Goal: Task Accomplishment & Management: Manage account settings

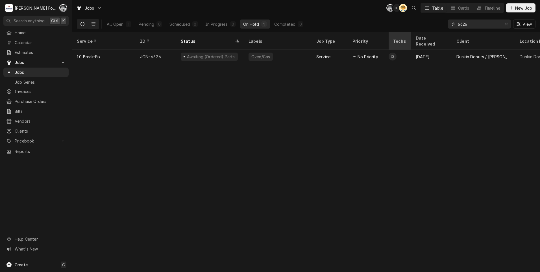
drag, startPoint x: 481, startPoint y: 24, endPoint x: 389, endPoint y: 33, distance: 92.7
click at [391, 33] on div "Jobs C( D( AT Table Cards Timeline New Job All Open 1 Pending 0 Scheduled 0 In …" at bounding box center [306, 136] width 468 height 272
type input "6811"
click at [217, 54] on div "Estimate Approved" at bounding box center [205, 57] width 38 height 6
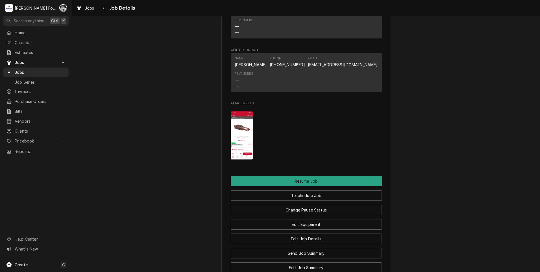
scroll to position [649, 0]
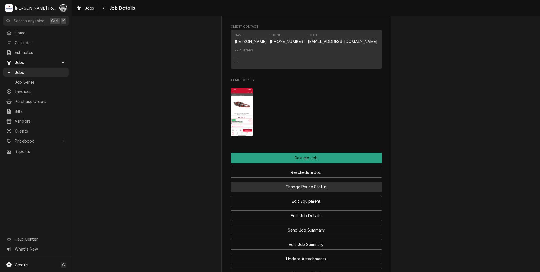
click at [301, 192] on button "Change Pause Status" at bounding box center [306, 186] width 151 height 10
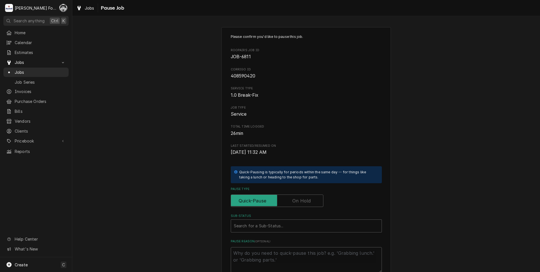
click at [295, 198] on label "Pause Type" at bounding box center [277, 200] width 93 height 12
click at [295, 198] on input "Pause Type" at bounding box center [277, 200] width 88 height 12
checkbox input "true"
click at [257, 230] on div "Sub-Status" at bounding box center [306, 225] width 145 height 10
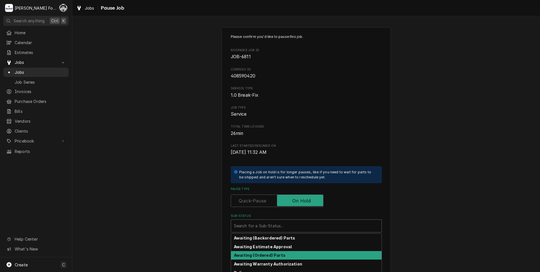
click at [256, 253] on strong "Awaiting (Ordered) Parts" at bounding box center [260, 254] width 52 height 5
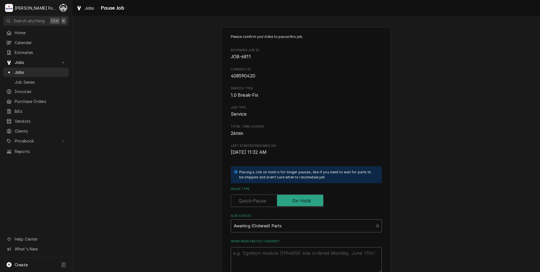
click at [256, 256] on textarea "When were part(s) ordered?" at bounding box center [306, 259] width 151 height 25
drag, startPoint x: 257, startPoint y: 255, endPoint x: 237, endPoint y: 261, distance: 21.1
click at [237, 261] on textarea "When were part(s) ordered?" at bounding box center [306, 259] width 151 height 25
type textarea "x"
type textarea "8"
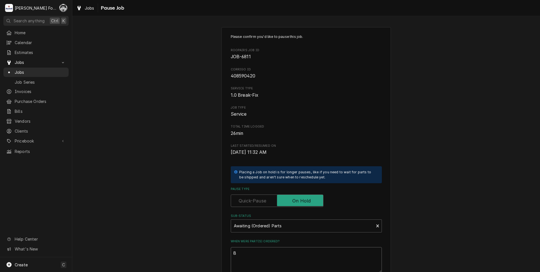
type textarea "x"
type textarea "8/"
type textarea "x"
type textarea "8/1"
type textarea "x"
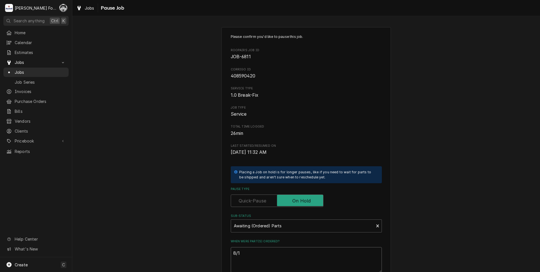
type textarea "8/15"
type textarea "x"
type textarea "8/15/"
type textarea "x"
type textarea "8/15/2"
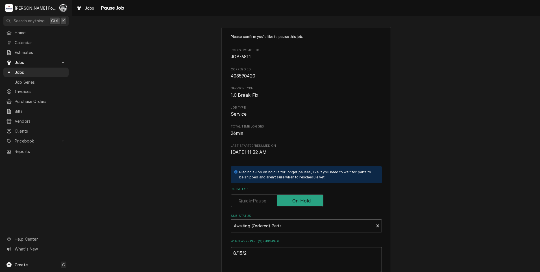
type textarea "x"
type textarea "8/15/20"
type textarea "x"
type textarea "8/15/202"
type textarea "x"
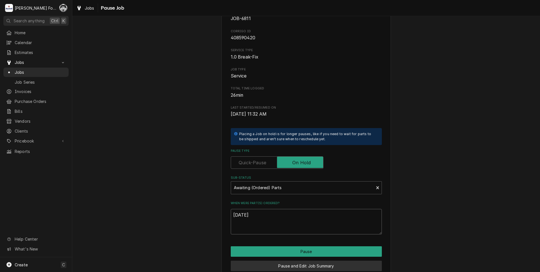
scroll to position [56, 0]
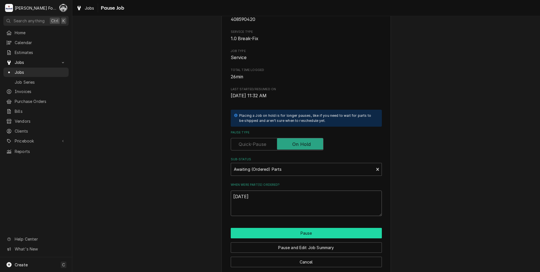
type textarea "[DATE]"
click at [273, 230] on button "Pause" at bounding box center [306, 233] width 151 height 10
type textarea "x"
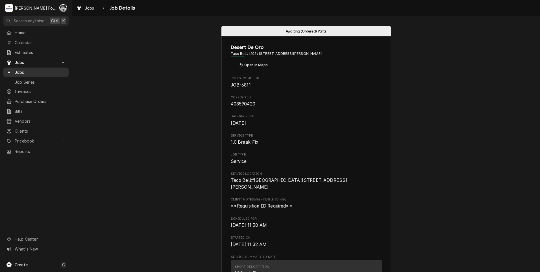
click at [17, 71] on span "Jobs" at bounding box center [40, 72] width 51 height 6
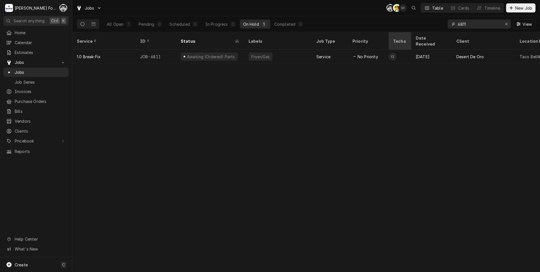
drag, startPoint x: 467, startPoint y: 25, endPoint x: 405, endPoint y: 34, distance: 62.1
click at [405, 34] on div "Jobs C( AT D( Table Cards Timeline New Job All Open 1 Pending 0 Scheduled 0 In …" at bounding box center [306, 136] width 468 height 272
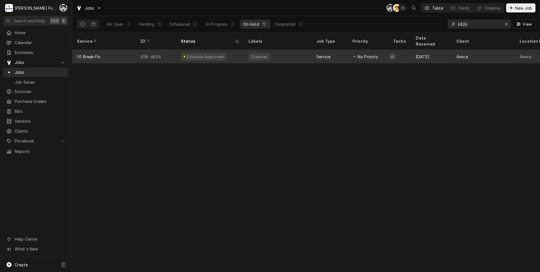
type input "6826"
click at [237, 50] on div "Estimate Approved" at bounding box center [210, 57] width 68 height 14
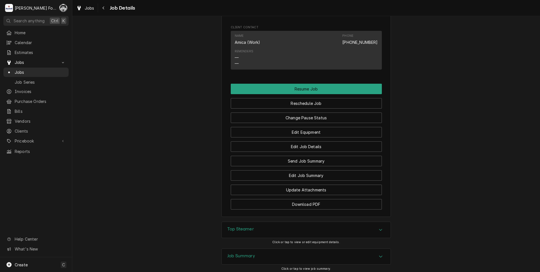
scroll to position [536, 0]
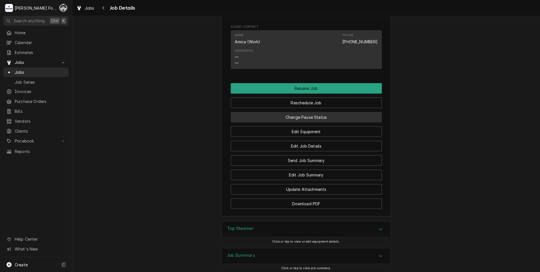
click at [290, 115] on button "Change Pause Status" at bounding box center [306, 117] width 151 height 10
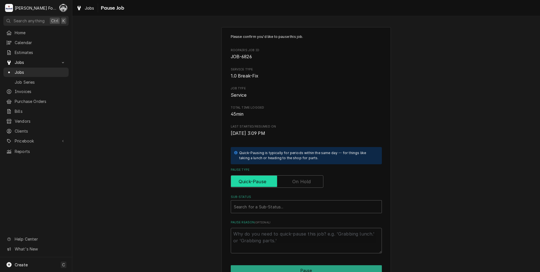
click at [292, 186] on input "Pause Type" at bounding box center [277, 181] width 88 height 12
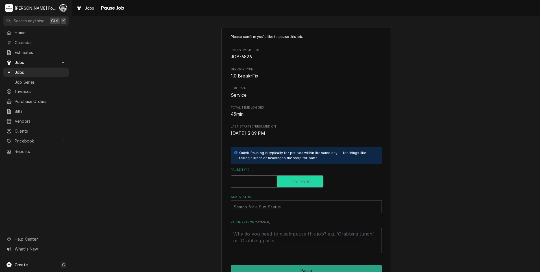
checkbox input "true"
click at [287, 205] on div "Sub-Status" at bounding box center [306, 206] width 145 height 10
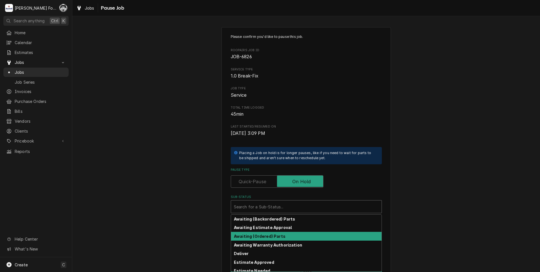
click at [276, 234] on strong "Awaiting (Ordered) Parts" at bounding box center [260, 235] width 52 height 5
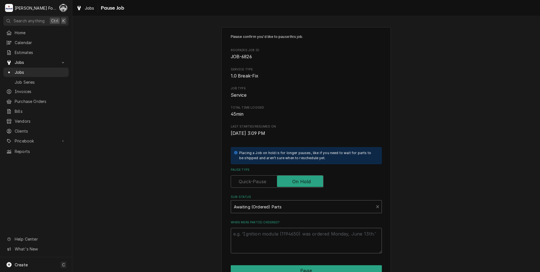
click at [276, 234] on textarea "When were part(s) ordered?" at bounding box center [306, 240] width 151 height 25
type textarea "x"
type textarea "8"
type textarea "x"
type textarea "8/"
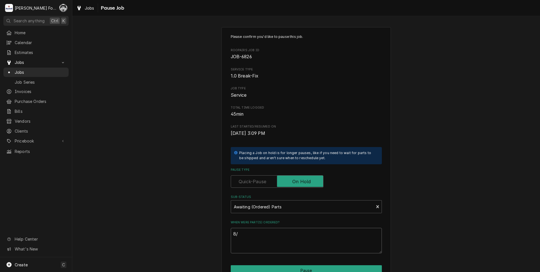
type textarea "x"
type textarea "8/1"
type textarea "x"
type textarea "8/15"
type textarea "x"
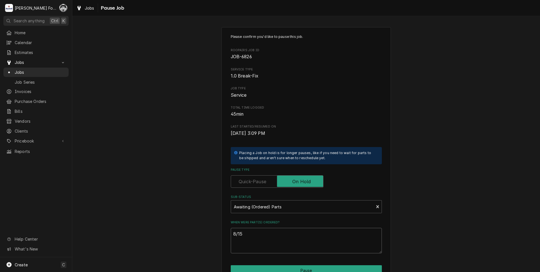
type textarea "8/15/"
type textarea "x"
type textarea "8/15/2"
type textarea "x"
type textarea "8/15/20"
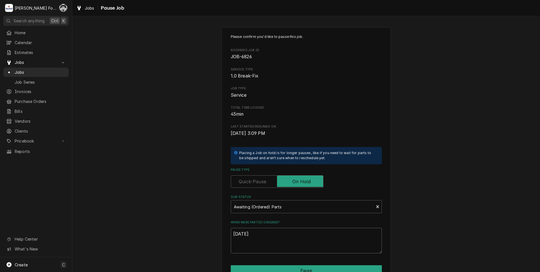
type textarea "x"
type textarea "8/15/202"
type textarea "x"
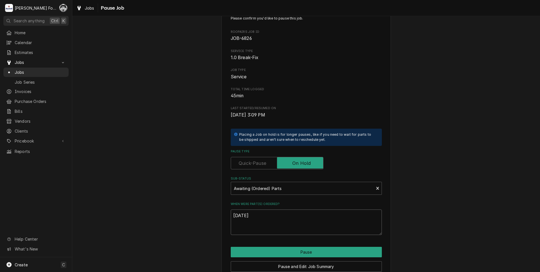
scroll to position [28, 0]
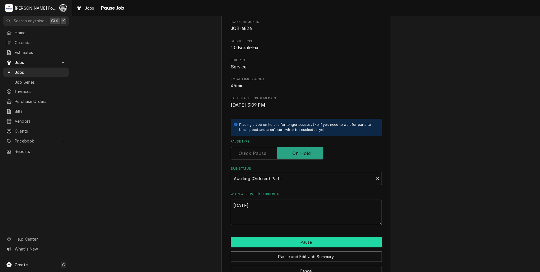
type textarea "8/15/2025"
click at [268, 244] on button "Pause" at bounding box center [306, 242] width 151 height 10
type textarea "x"
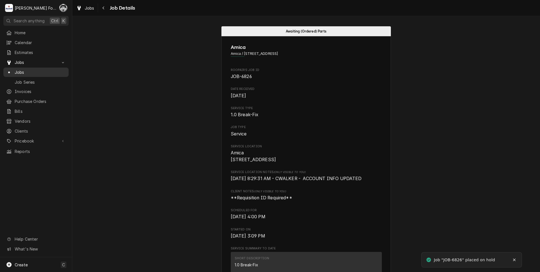
click at [14, 71] on div "Jobs" at bounding box center [36, 72] width 60 height 6
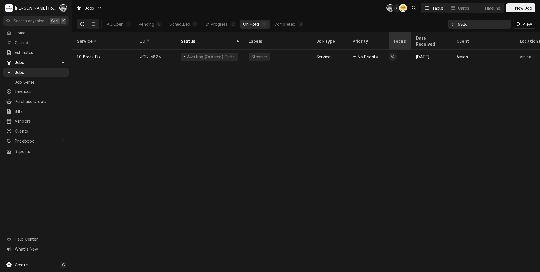
click at [409, 41] on div "Jobs C( D( AT Table Cards Timeline New Job All Open 1 Pending 0 Scheduled 0 In …" at bounding box center [306, 136] width 468 height 272
type input "6773"
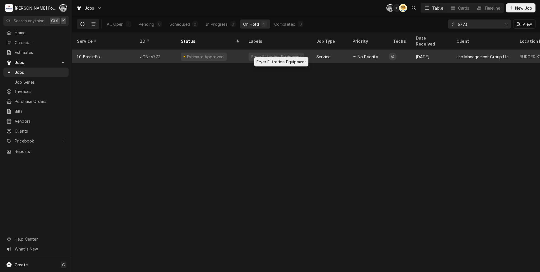
click at [258, 54] on div "Fryer Filtration Equipment" at bounding box center [276, 57] width 51 height 6
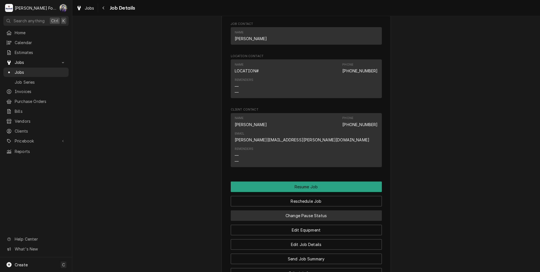
scroll to position [565, 0]
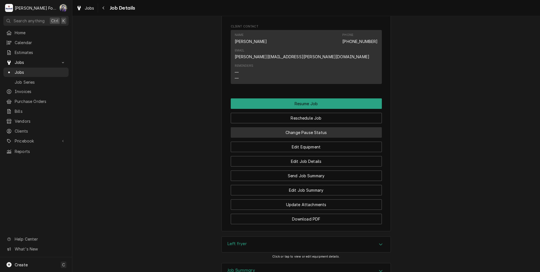
click at [299, 130] on button "Change Pause Status" at bounding box center [306, 132] width 151 height 10
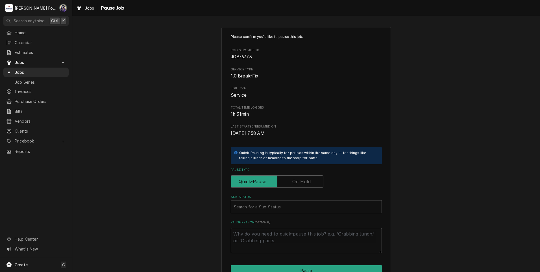
click at [296, 183] on label "Pause Type" at bounding box center [277, 181] width 93 height 12
click at [296, 183] on input "Pause Type" at bounding box center [277, 181] width 88 height 12
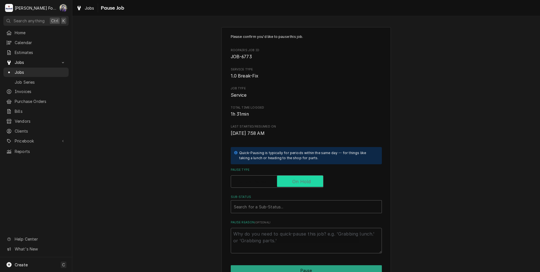
checkbox input "true"
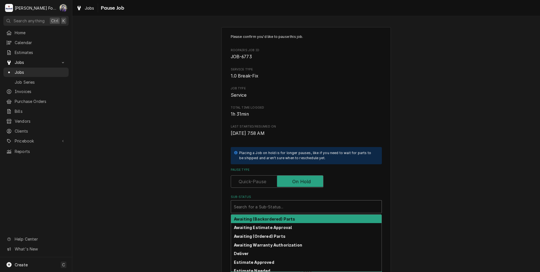
click at [283, 204] on div "Sub-Status" at bounding box center [306, 206] width 145 height 10
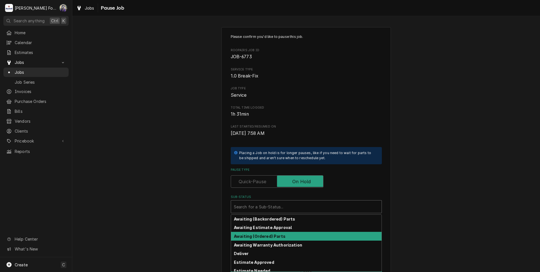
click at [267, 234] on strong "Awaiting (Ordered) Parts" at bounding box center [260, 235] width 52 height 5
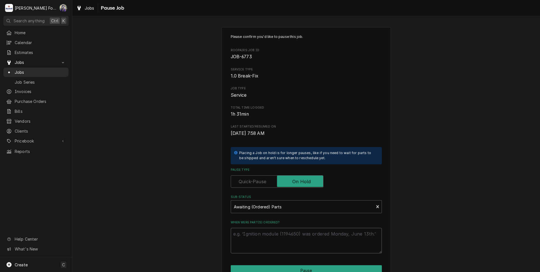
click at [259, 240] on textarea "When were part(s) ordered?" at bounding box center [306, 240] width 151 height 25
paste textarea "VH00-857487-00011"
type textarea "x"
type textarea "VH00-857487-00011"
drag, startPoint x: 244, startPoint y: 236, endPoint x: 223, endPoint y: 233, distance: 21.9
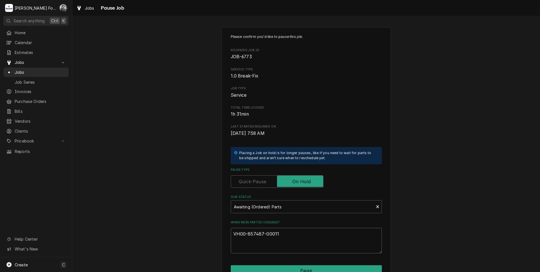
click at [223, 234] on div "Please confirm you'd like to pause this job. Roopairs Job ID JOB-6773 Service T…" at bounding box center [305, 169] width 169 height 284
type textarea "x"
type textarea "8"
type textarea "x"
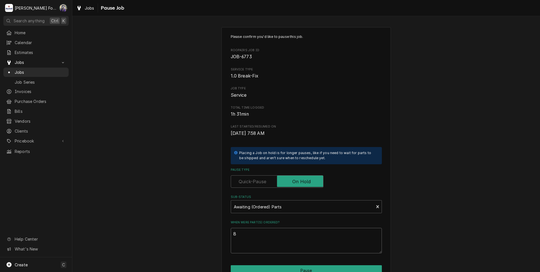
type textarea "8/"
type textarea "x"
type textarea "8/1"
type textarea "x"
type textarea "8/15"
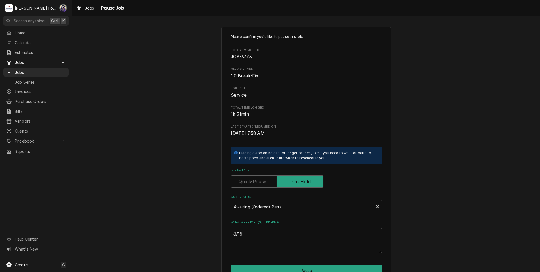
type textarea "x"
type textarea "8/15/"
type textarea "x"
type textarea "8/15/2"
type textarea "x"
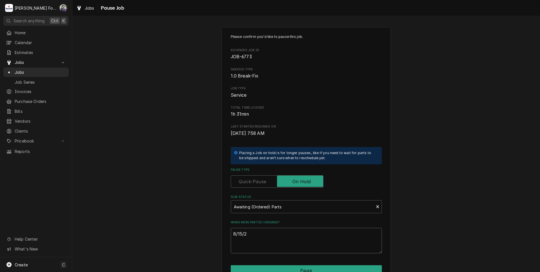
type textarea "8/15/20"
type textarea "x"
type textarea "8/15/202"
type textarea "x"
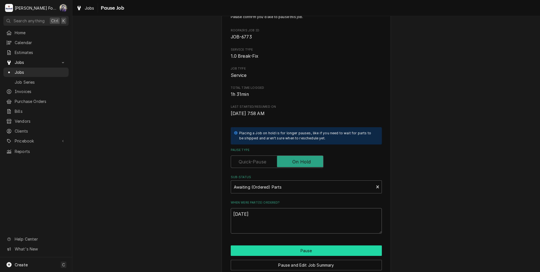
scroll to position [45, 0]
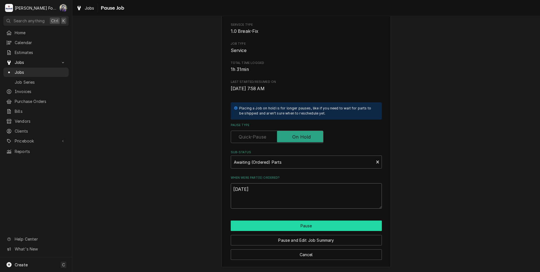
type textarea "[DATE]"
click at [281, 226] on button "Pause" at bounding box center [306, 225] width 151 height 10
type textarea "x"
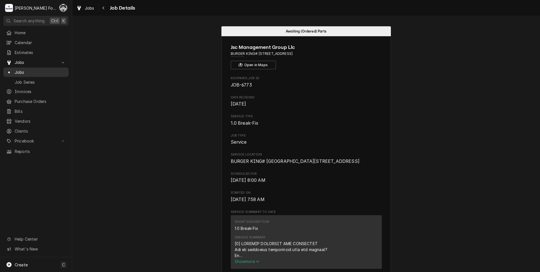
click at [19, 70] on span "Jobs" at bounding box center [40, 72] width 51 height 6
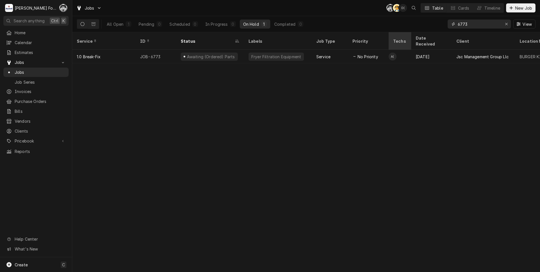
drag, startPoint x: 471, startPoint y: 23, endPoint x: 405, endPoint y: 37, distance: 67.8
click at [405, 36] on div "Jobs C( AT D( Table Cards Timeline New Job All Open 1 Pending 0 Scheduled 0 In …" at bounding box center [306, 136] width 468 height 272
type input "6842"
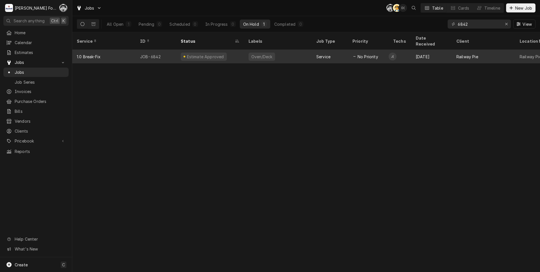
click at [265, 54] on div "Oven/Deck" at bounding box center [262, 57] width 22 height 6
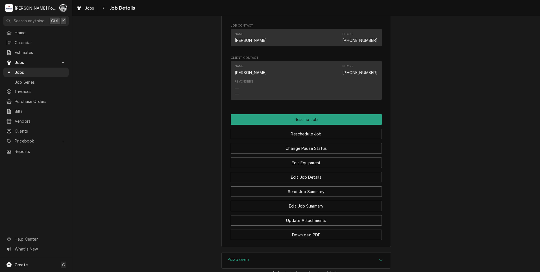
scroll to position [508, 0]
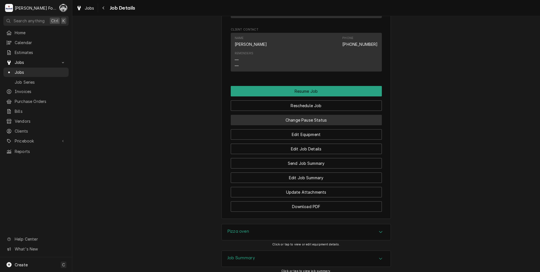
click at [260, 125] on button "Change Pause Status" at bounding box center [306, 120] width 151 height 10
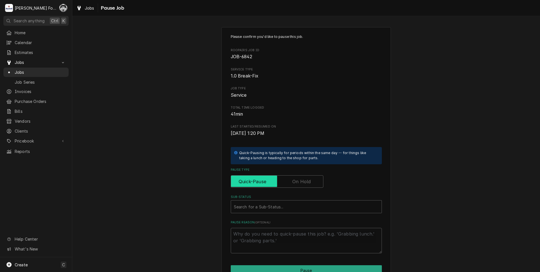
click at [288, 186] on input "Pause Type" at bounding box center [277, 181] width 88 height 12
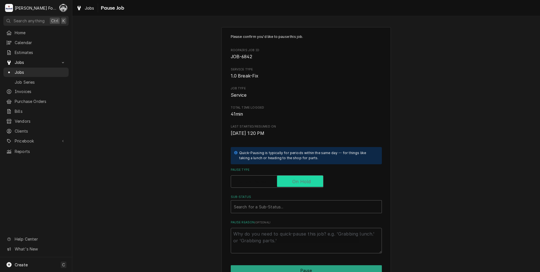
checkbox input "true"
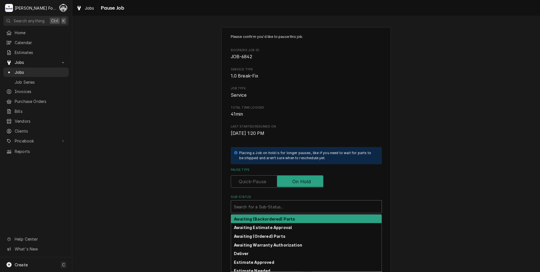
click at [278, 203] on div "Sub-Status" at bounding box center [306, 206] width 145 height 10
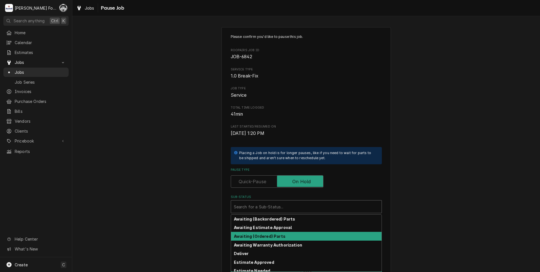
click at [266, 237] on strong "Awaiting (Ordered) Parts" at bounding box center [260, 235] width 52 height 5
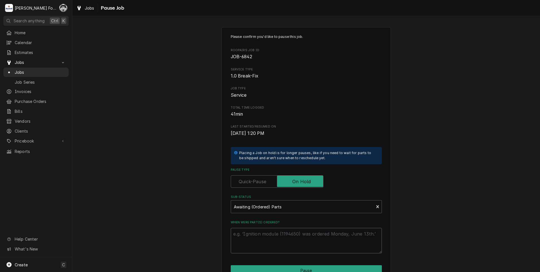
click at [266, 237] on textarea "When were part(s) ordered?" at bounding box center [306, 240] width 151 height 25
drag, startPoint x: 266, startPoint y: 237, endPoint x: 253, endPoint y: 237, distance: 13.0
click at [253, 237] on textarea "When were part(s) ordered?" at bounding box center [306, 240] width 151 height 25
type textarea "x"
type textarea "8"
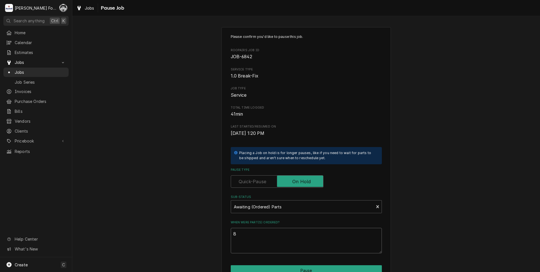
type textarea "x"
type textarea "8/"
type textarea "x"
type textarea "8/1"
type textarea "x"
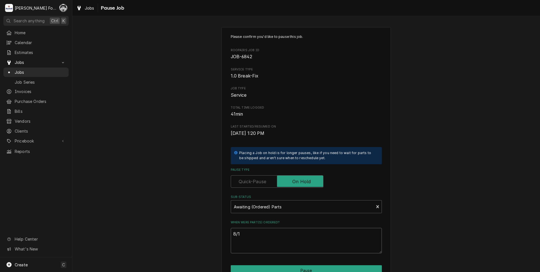
type textarea "8/15"
type textarea "x"
type textarea "8/15/"
type textarea "x"
type textarea "8/15/2"
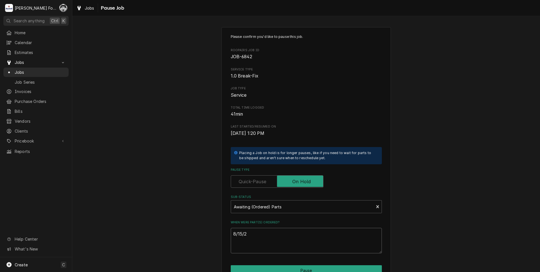
type textarea "x"
type textarea "8/15/20"
type textarea "x"
type textarea "8/15/202"
type textarea "x"
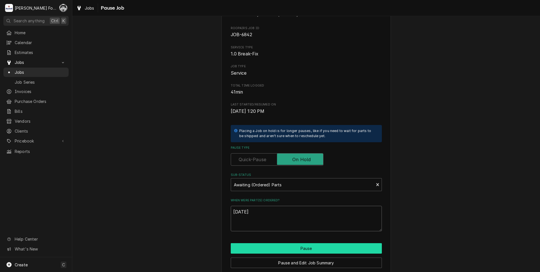
scroll to position [45, 0]
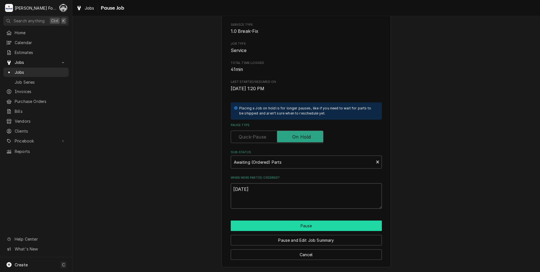
type textarea "8/15/2025"
click at [267, 224] on button "Pause" at bounding box center [306, 225] width 151 height 10
type textarea "x"
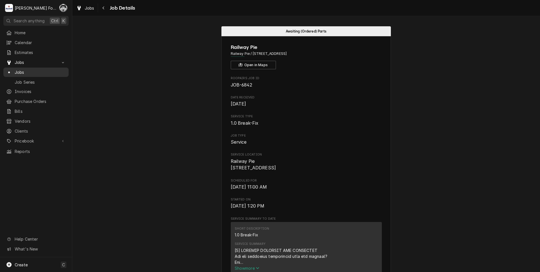
click at [18, 69] on span "Jobs" at bounding box center [40, 72] width 51 height 6
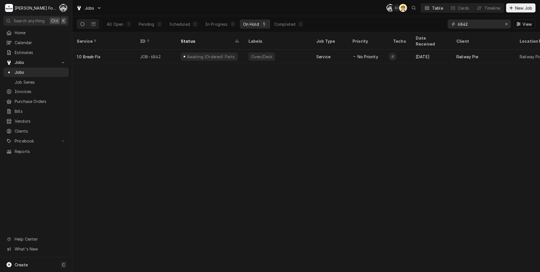
drag, startPoint x: 471, startPoint y: 25, endPoint x: 416, endPoint y: 30, distance: 55.3
click at [420, 30] on div "All Open 1 Pending 0 Scheduled 0 In Progress 0 On Hold 1 Completed 0 6842 View" at bounding box center [306, 24] width 459 height 16
type input "6805"
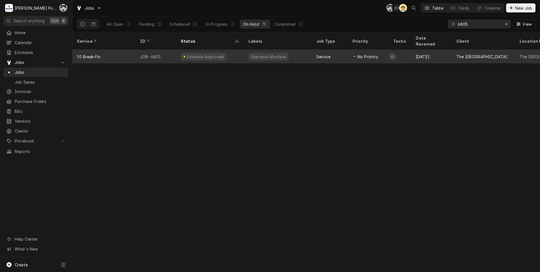
click at [261, 54] on div "Espresso Machine" at bounding box center [269, 57] width 36 height 6
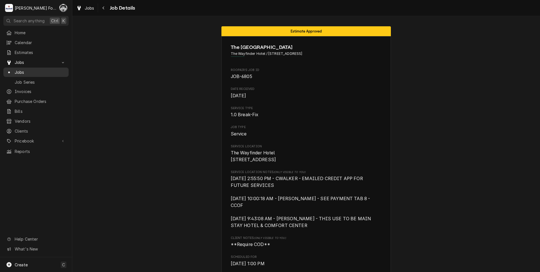
click at [18, 71] on span "Jobs" at bounding box center [40, 72] width 51 height 6
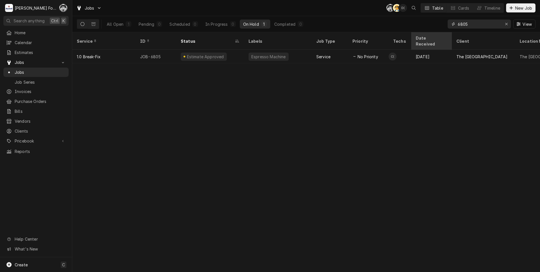
drag, startPoint x: 470, startPoint y: 25, endPoint x: 431, endPoint y: 32, distance: 39.9
click at [432, 33] on div "Jobs C( AT D( Table Cards Timeline New Job All Open 1 Pending 0 Scheduled 0 In …" at bounding box center [306, 136] width 468 height 272
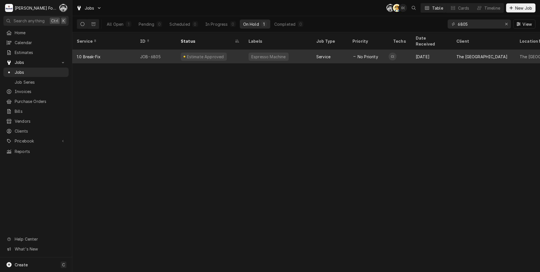
click at [340, 51] on div "Service" at bounding box center [330, 57] width 36 height 14
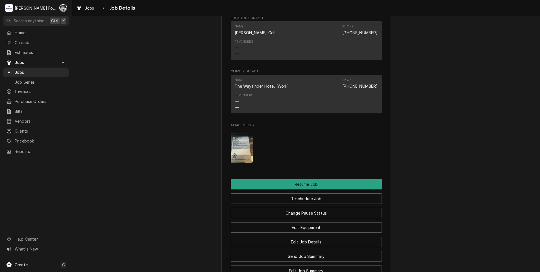
scroll to position [593, 0]
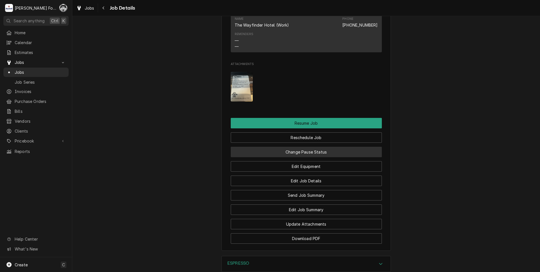
click at [282, 152] on button "Change Pause Status" at bounding box center [306, 152] width 151 height 10
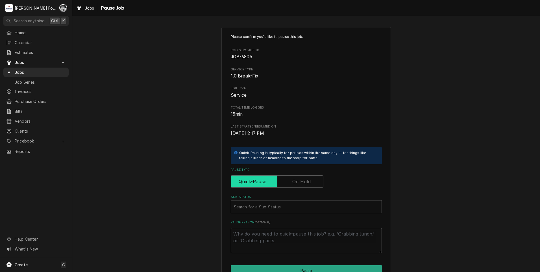
click at [287, 183] on input "Pause Type" at bounding box center [277, 181] width 88 height 12
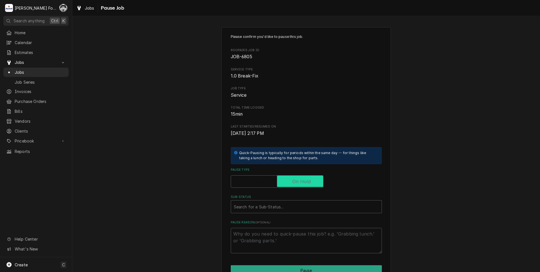
checkbox input "true"
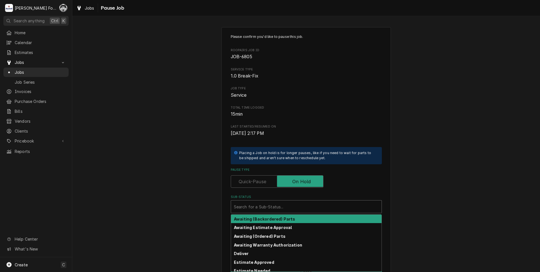
click at [268, 210] on div "Sub-Status" at bounding box center [306, 206] width 145 height 10
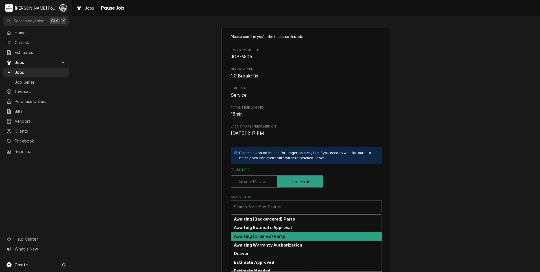
click at [262, 235] on strong "Awaiting (Ordered) Parts" at bounding box center [260, 235] width 52 height 5
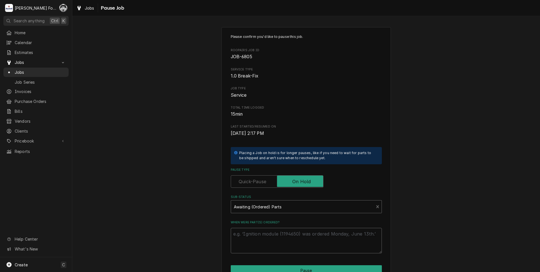
click at [263, 237] on textarea "When were part(s) ordered?" at bounding box center [306, 240] width 151 height 25
type textarea "x"
type textarea "8"
type textarea "x"
type textarea "8/"
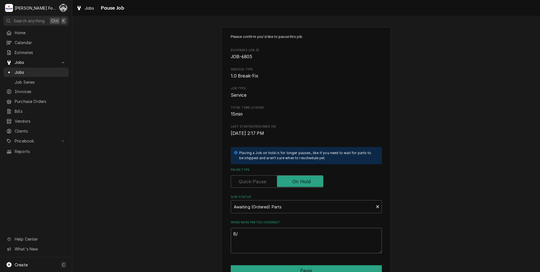
type textarea "x"
type textarea "8/1"
type textarea "x"
type textarea "8/15"
type textarea "x"
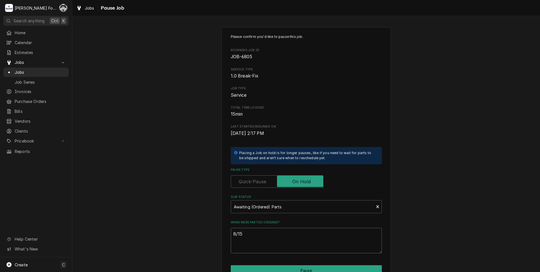
type textarea "8/15/"
type textarea "x"
type textarea "8/15/2"
type textarea "x"
type textarea "8/15/20"
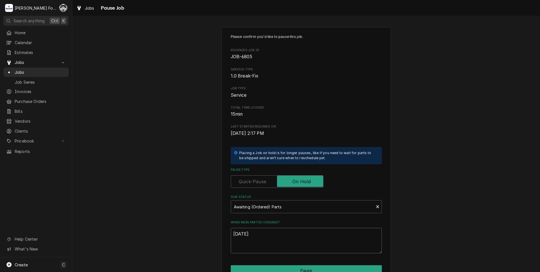
type textarea "x"
type textarea "8/15/205"
type textarea "x"
type textarea "8/15/2055"
type textarea "x"
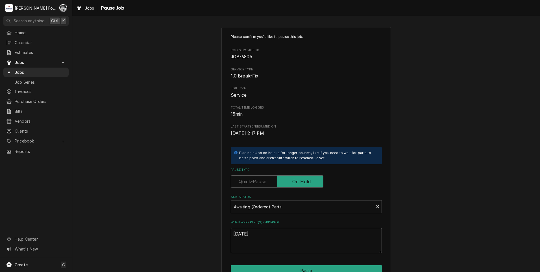
type textarea "8/15/205"
type textarea "x"
type textarea "8/15/20"
type textarea "x"
type textarea "8/15/202"
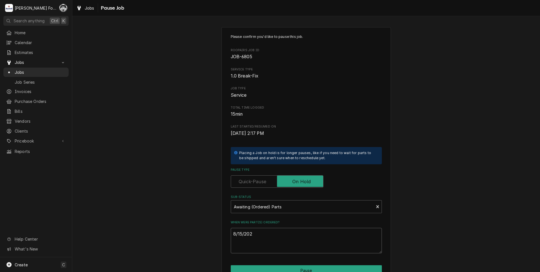
type textarea "x"
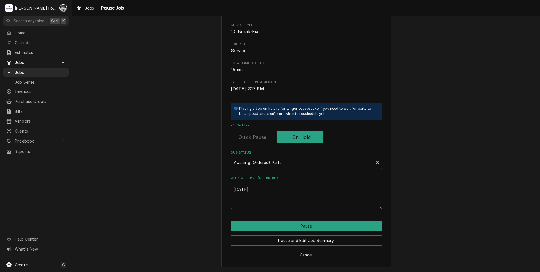
scroll to position [45, 0]
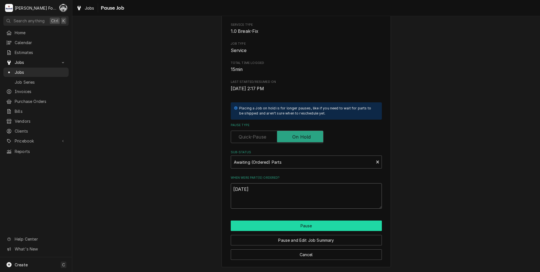
type textarea "8/15/2025"
click at [272, 227] on button "Pause" at bounding box center [306, 225] width 151 height 10
type textarea "x"
